Goal: Use online tool/utility: Use online tool/utility

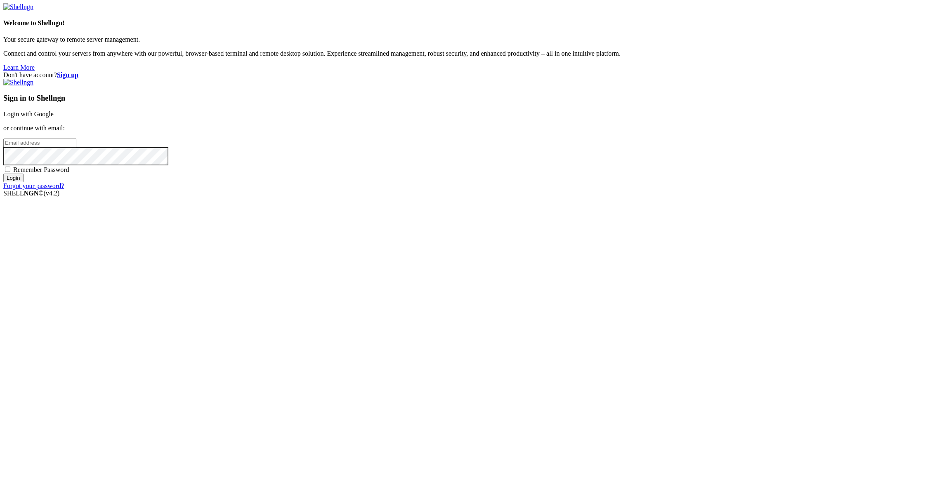
click at [54, 118] on link "Login with Google" at bounding box center [28, 114] width 50 height 7
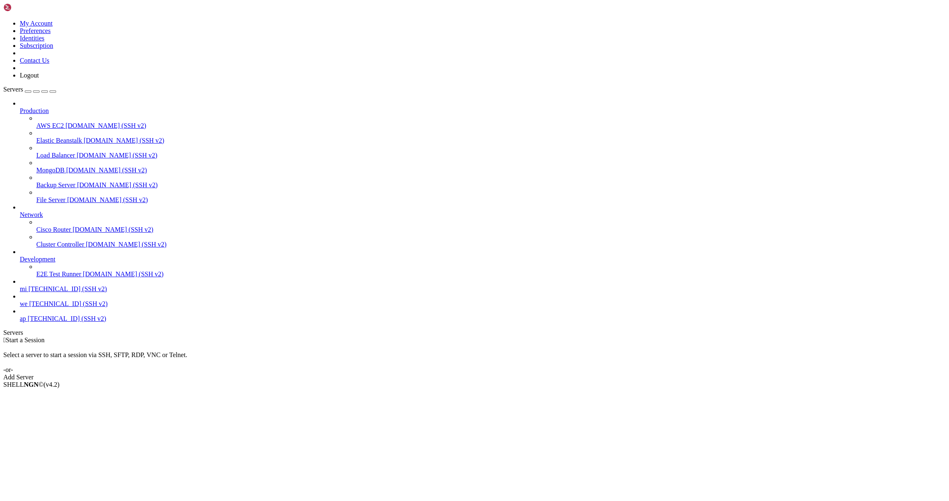
click at [27, 293] on span "mi" at bounding box center [23, 289] width 7 height 7
click at [61, 293] on span "[TECHNICAL_ID] (SSH v2)" at bounding box center [67, 289] width 78 height 7
click at [57, 293] on span "[TECHNICAL_ID] (SSH v2)" at bounding box center [67, 289] width 78 height 7
click at [39, 293] on span "[TECHNICAL_ID] (SSH v2)" at bounding box center [67, 289] width 78 height 7
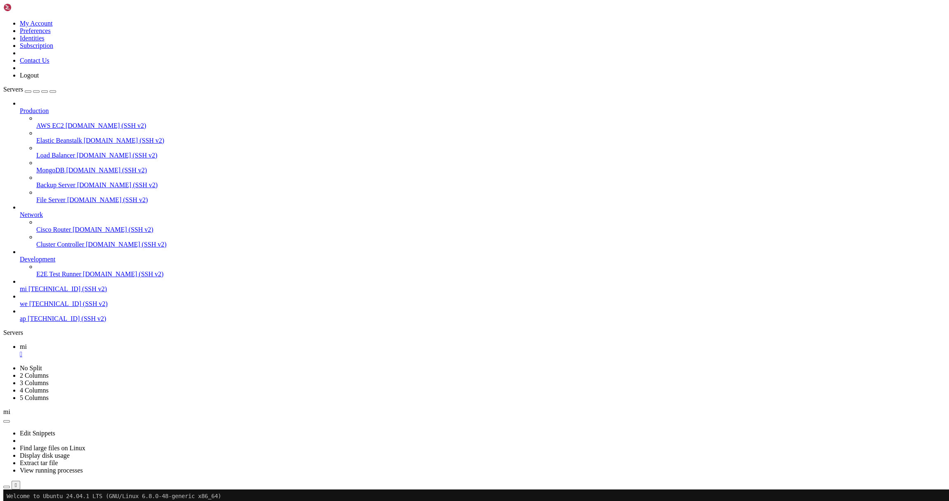
click at [7, 487] on icon "button" at bounding box center [7, 487] width 0 height 0
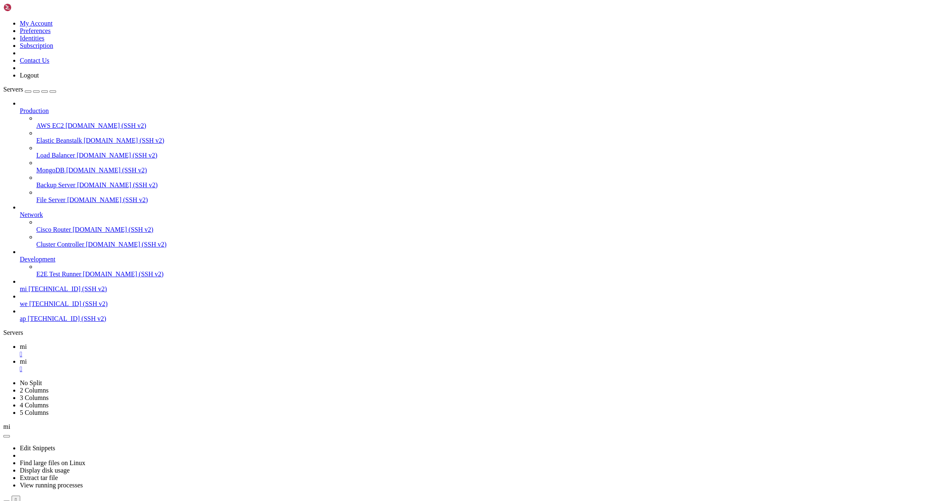
type input "/root"
click at [20, 343] on icon at bounding box center [20, 346] width 0 height 7
click at [153, 358] on link "mi " at bounding box center [483, 365] width 926 height 15
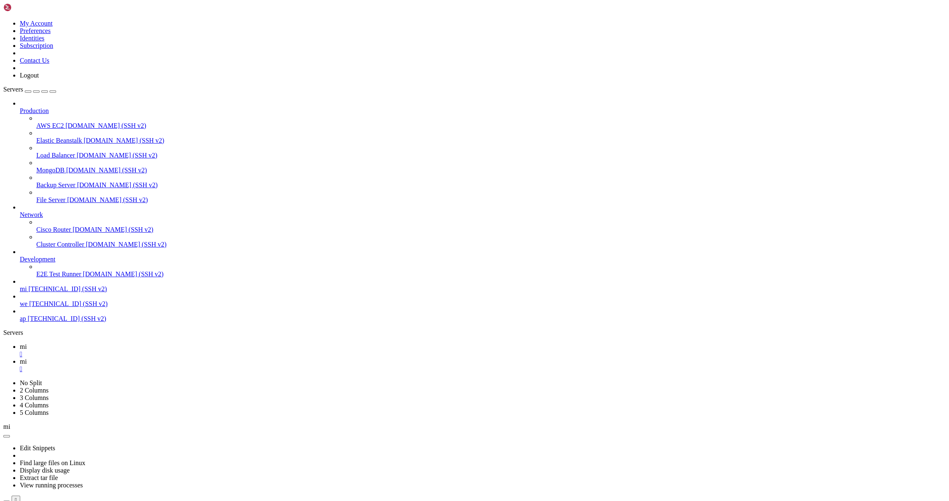
scroll to position [289, 0]
type textarea "if __name__ == "__main__": [DOMAIN_NAME](main())"
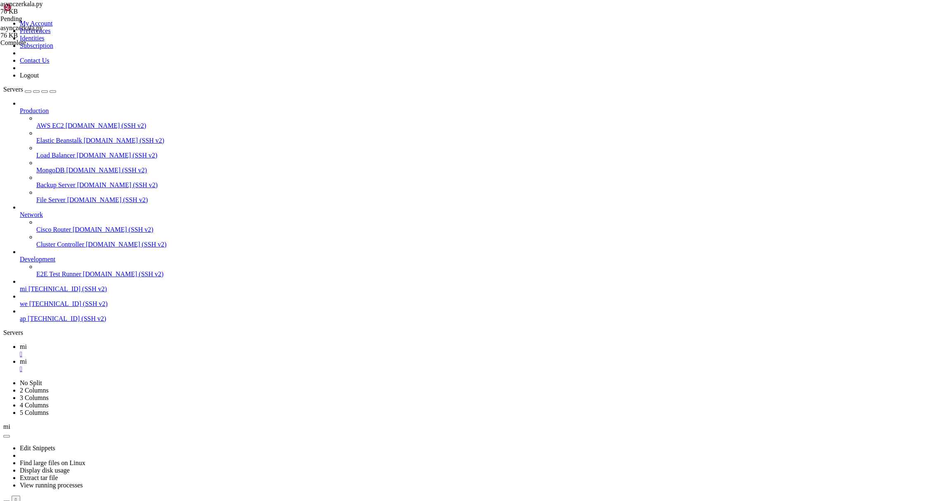
scroll to position [186, 0]
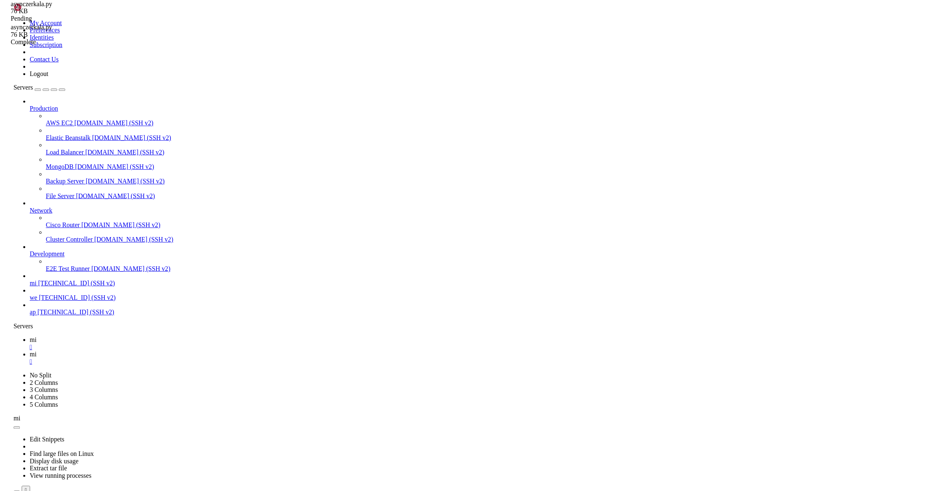
scroll to position [276, 0]
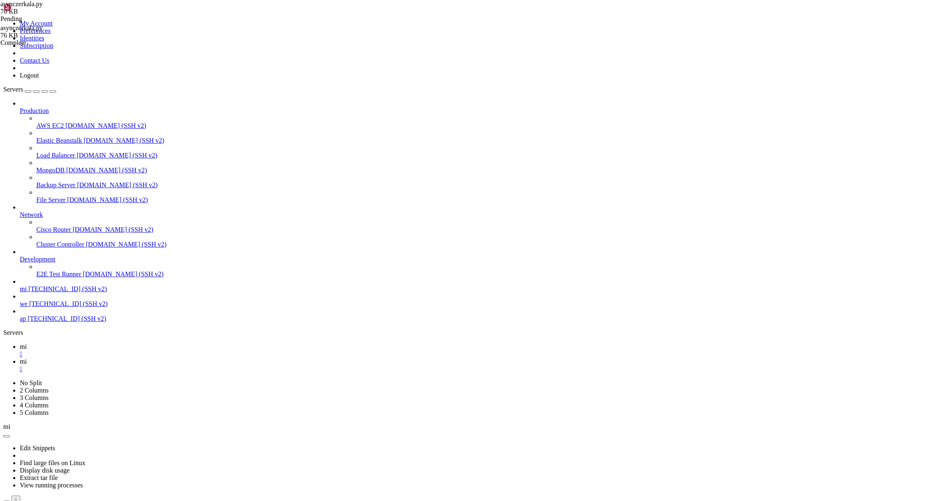
drag, startPoint x: 525, startPoint y: 129, endPoint x: 457, endPoint y: 47, distance: 106.4
drag, startPoint x: 146, startPoint y: 157, endPoint x: 260, endPoint y: 157, distance: 114.7
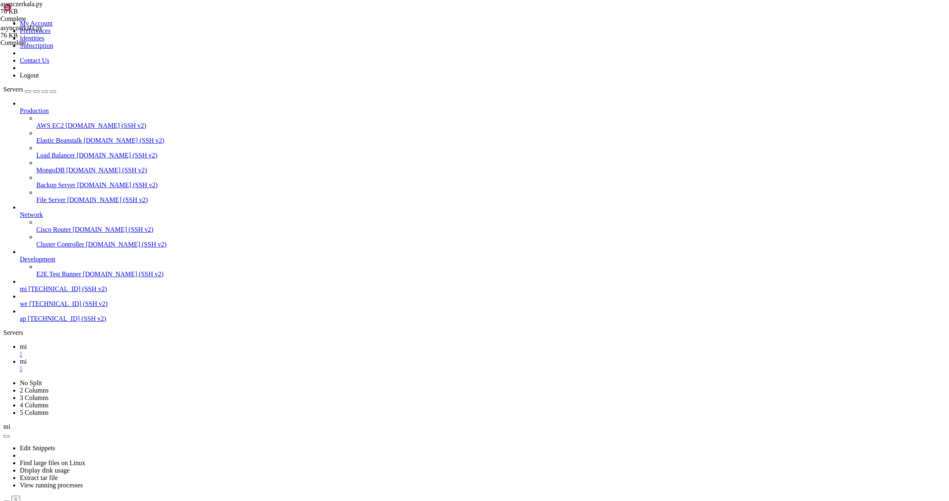
type textarea "if __name__ == "__main__": [DOMAIN_NAME](main())"
paste textarea "[DOMAIN_NAME](main())"
type textarea "[DOMAIN_NAME](main())"
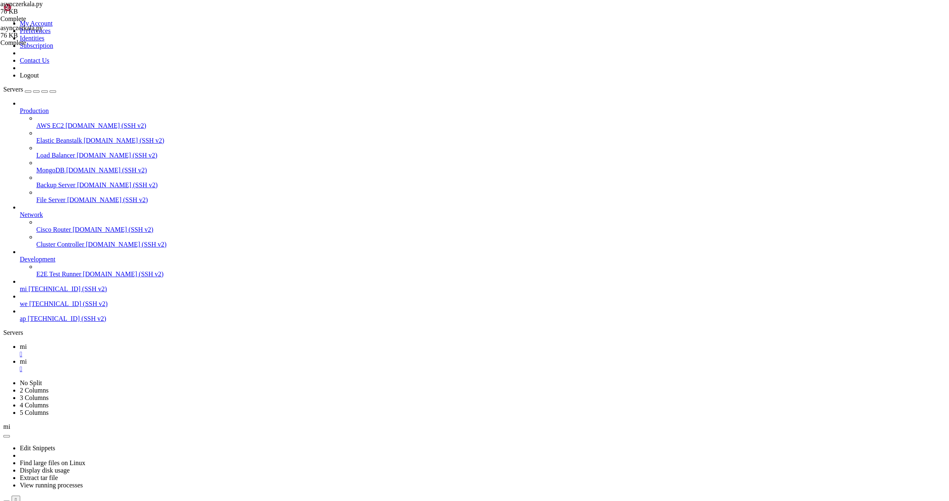
scroll to position [5089, 0]
drag, startPoint x: 109, startPoint y: 8, endPoint x: 118, endPoint y: 23, distance: 16.8
click at [109, 343] on link "mi " at bounding box center [483, 350] width 926 height 15
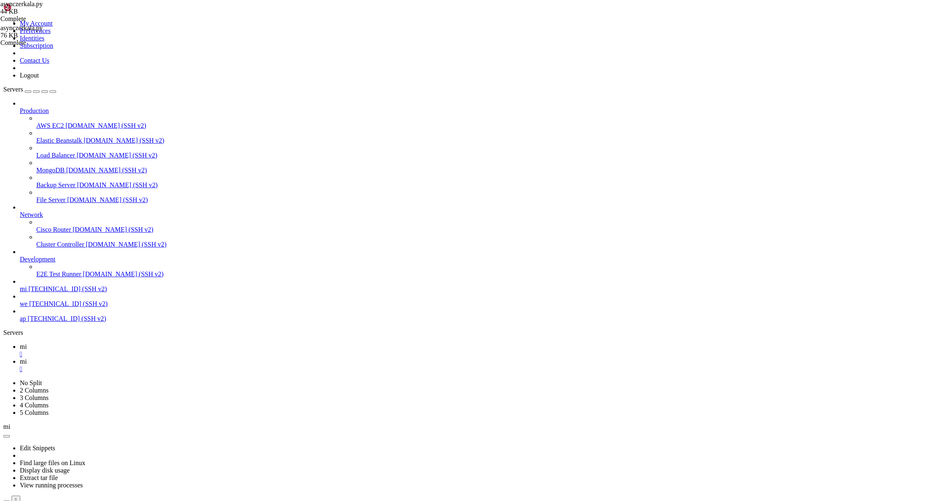
scroll to position [427, 0]
